Goal: Check status: Check status

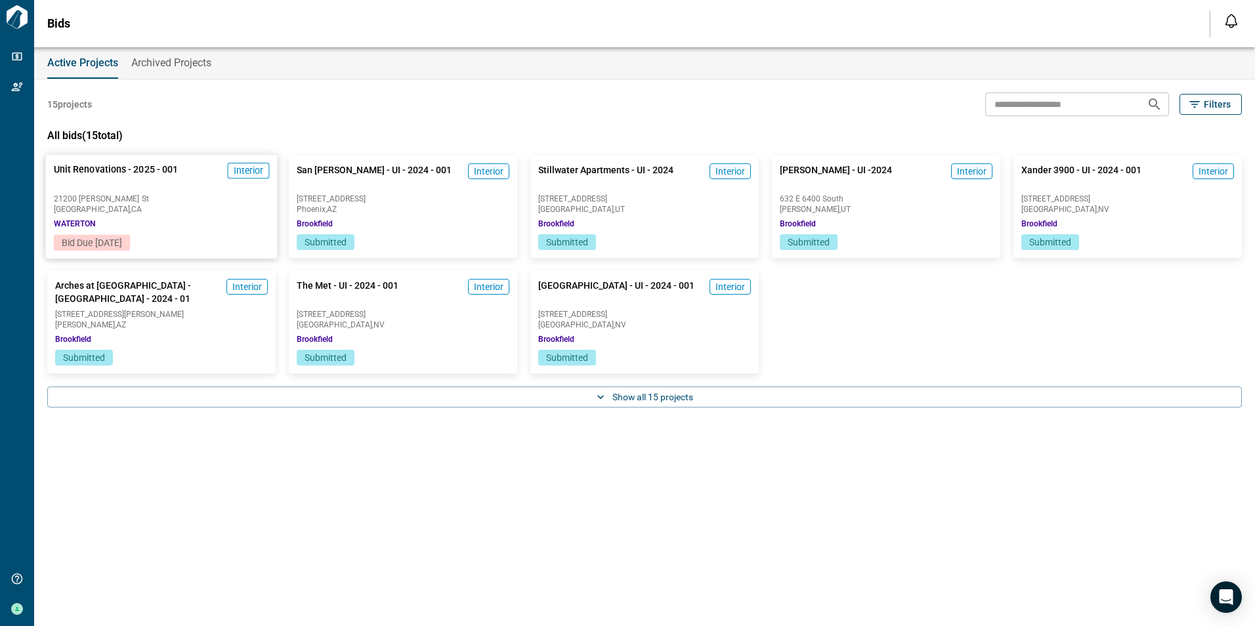
click at [260, 183] on div "Unit Renovations - 2025 - 001 Interior" at bounding box center [162, 176] width 216 height 27
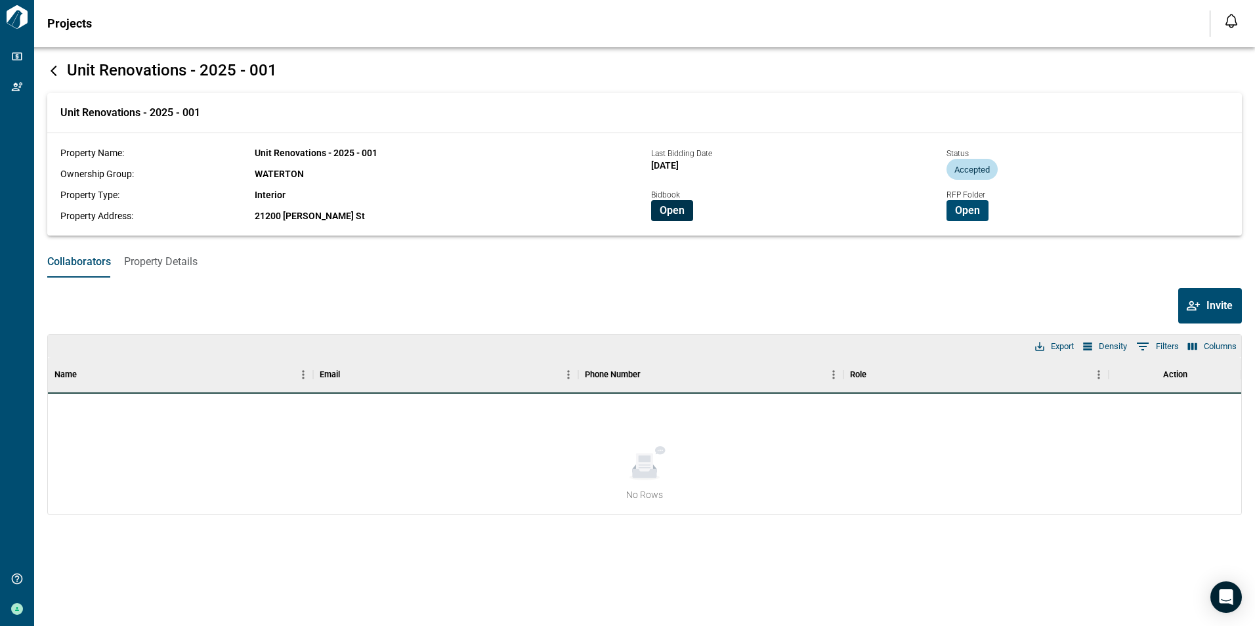
click at [670, 214] on span "Open" at bounding box center [672, 210] width 25 height 13
